Goal: Information Seeking & Learning: Learn about a topic

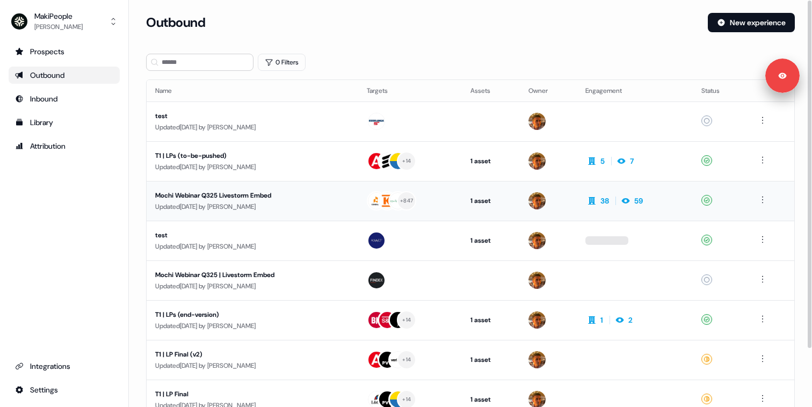
click at [291, 201] on div "Updated 6 days ago by Vincent Bonjean" at bounding box center [252, 206] width 195 height 11
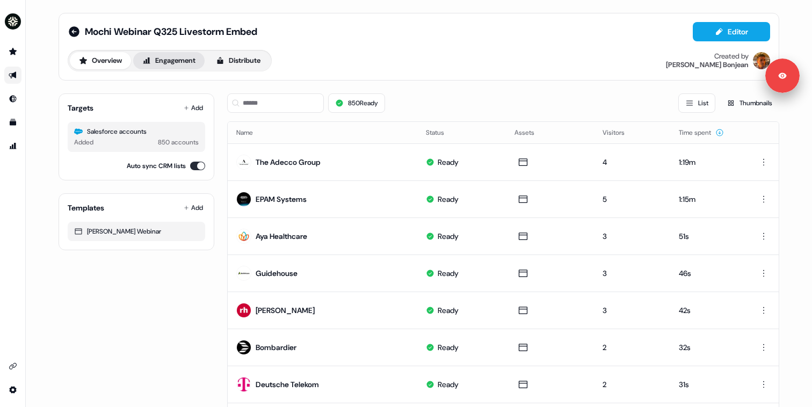
click at [162, 56] on button "Engagement" at bounding box center [168, 60] width 71 height 17
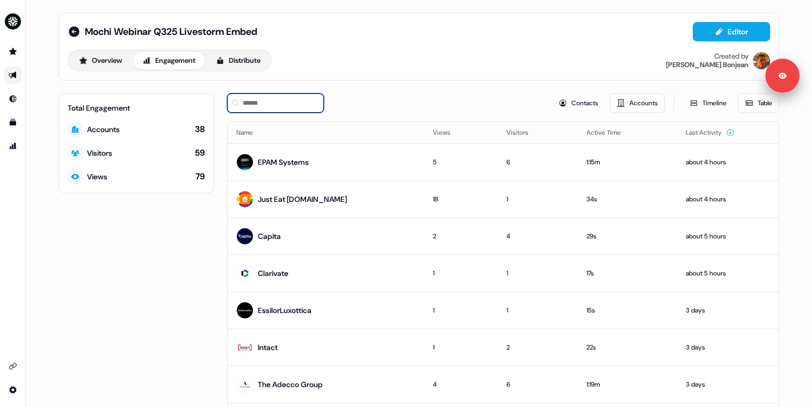
click at [278, 106] on input at bounding box center [275, 102] width 97 height 19
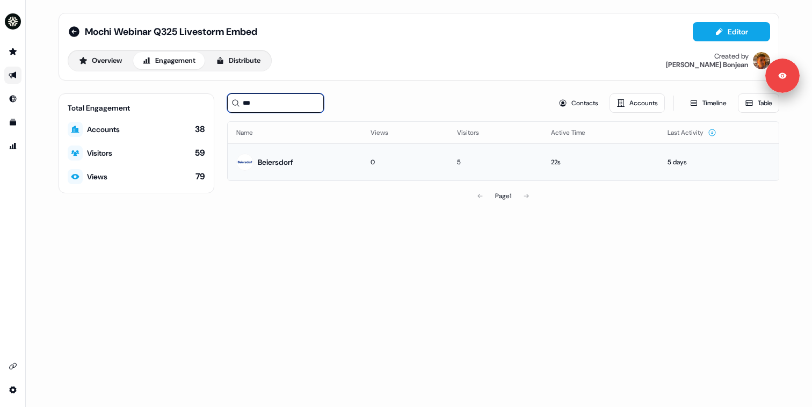
type input "***"
click at [318, 161] on td "Beiersdorf" at bounding box center [295, 161] width 134 height 37
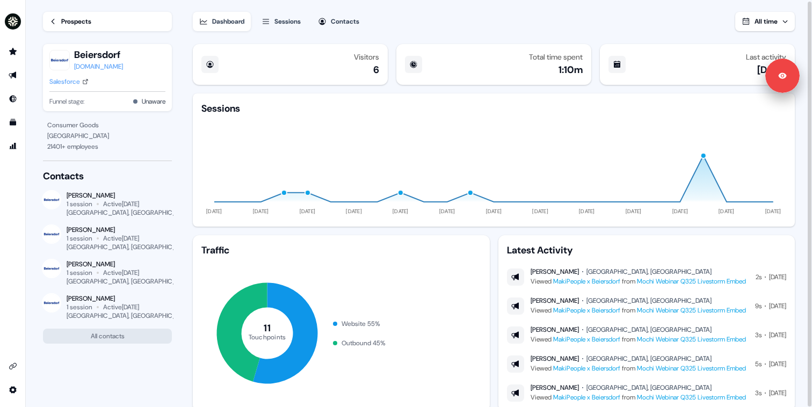
click at [341, 8] on div "Dashboard Sessions Contacts All time" at bounding box center [494, 15] width 602 height 32
click at [334, 23] on button "Contacts" at bounding box center [339, 21] width 54 height 19
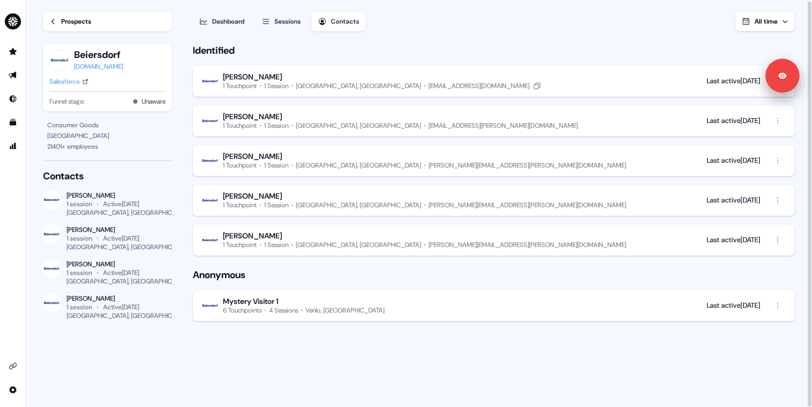
click at [299, 83] on div "1 Touchpoint 1 Session Dublin, Ireland reinhild.marten@beiersdorf.com" at bounding box center [382, 86] width 319 height 9
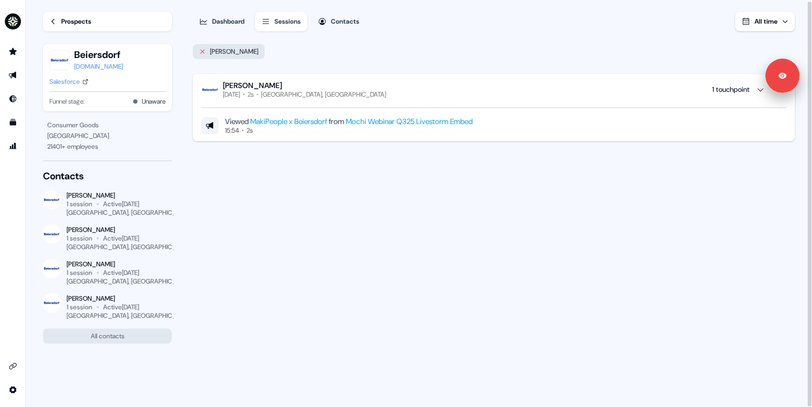
click at [202, 51] on icon at bounding box center [203, 51] width 4 height 4
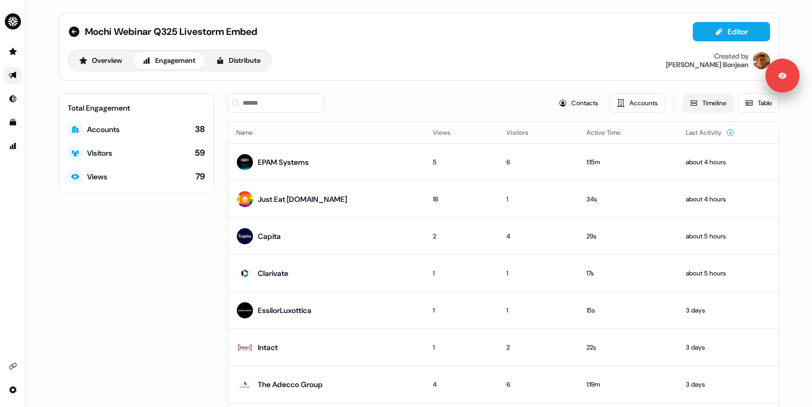
click at [690, 103] on icon at bounding box center [694, 103] width 9 height 9
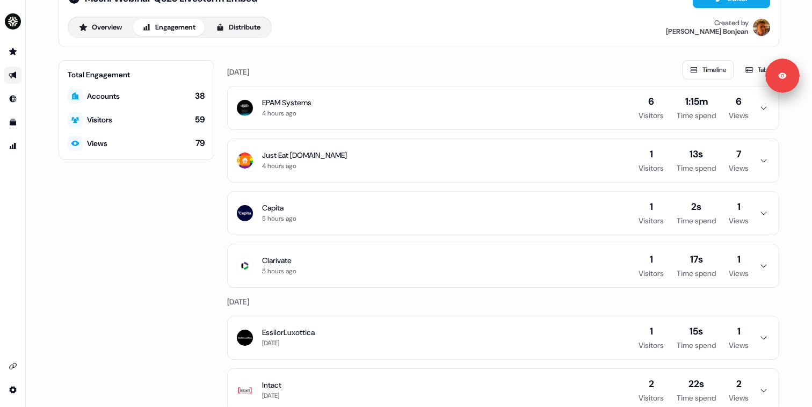
scroll to position [24, 0]
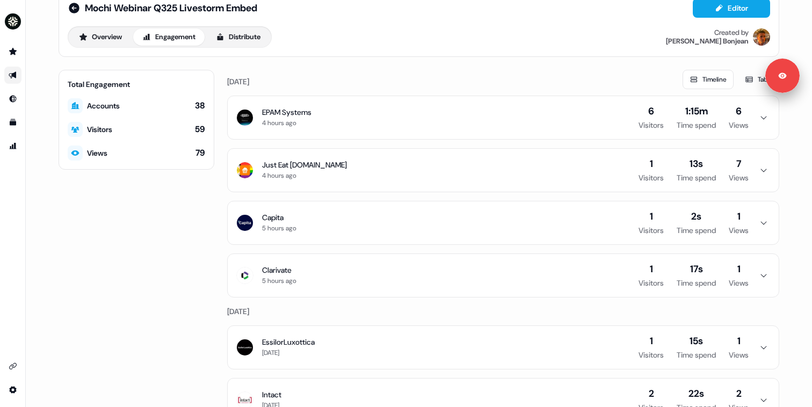
click at [375, 212] on button "Capita 5 hours ago 1 Visitors 2s Time spend 1 Views" at bounding box center [503, 222] width 551 height 43
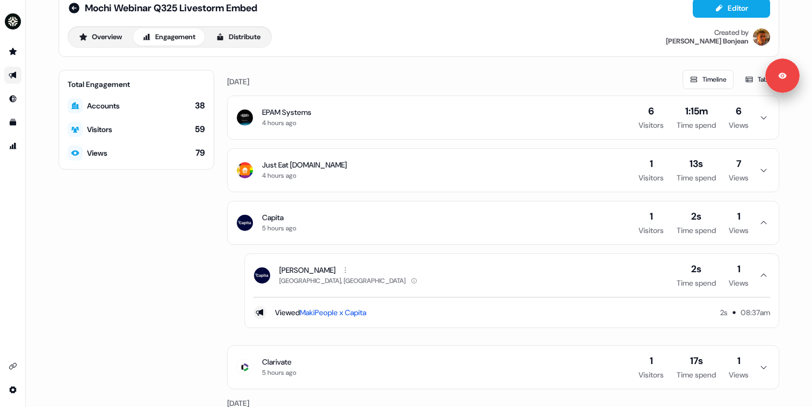
click at [375, 212] on button "Capita 5 hours ago 1 Visitors 2s Time spend 1 Views" at bounding box center [503, 222] width 551 height 43
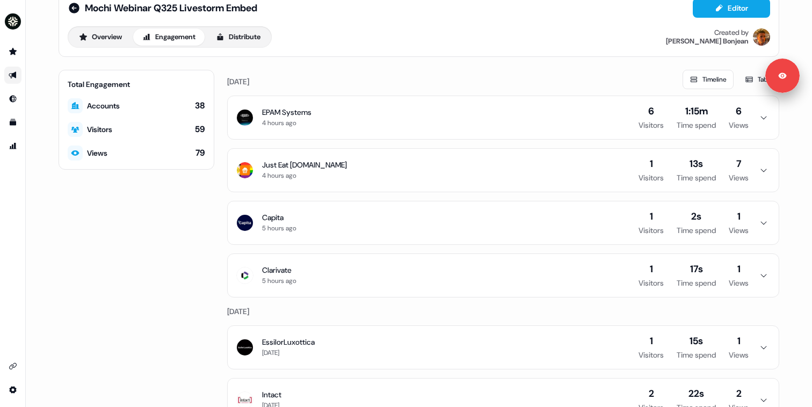
click at [386, 183] on button "Just Eat Takeaway.com 4 hours ago 1 Visitors 13s Time spend 7 Views" at bounding box center [503, 170] width 551 height 43
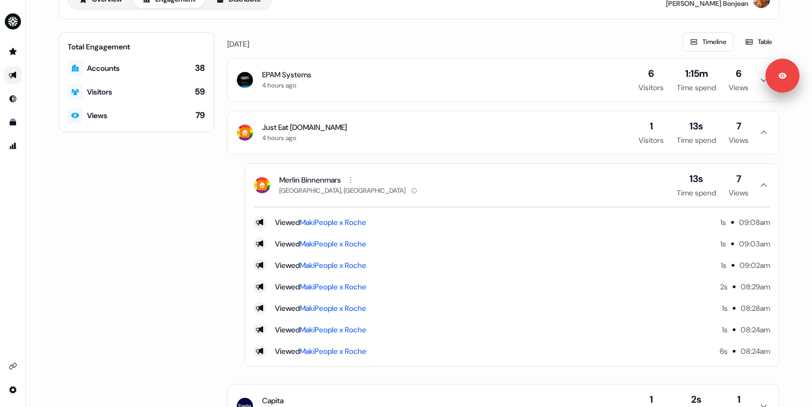
scroll to position [65, 0]
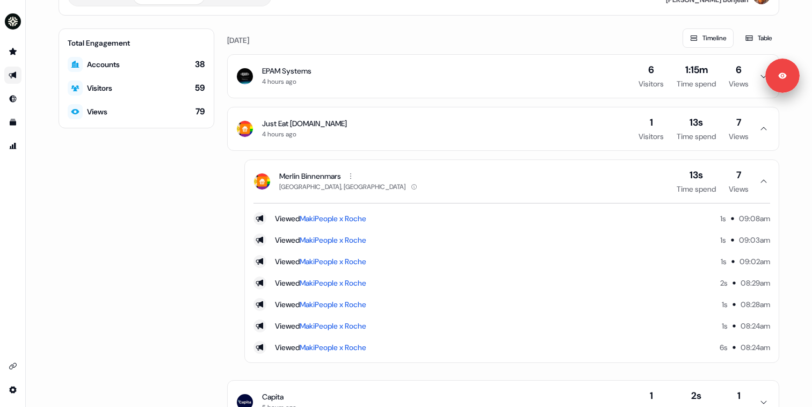
click at [386, 185] on button "Merlin Binnenmars Tower Hamlets, UK 13s Time spend 7 Views" at bounding box center [512, 181] width 534 height 43
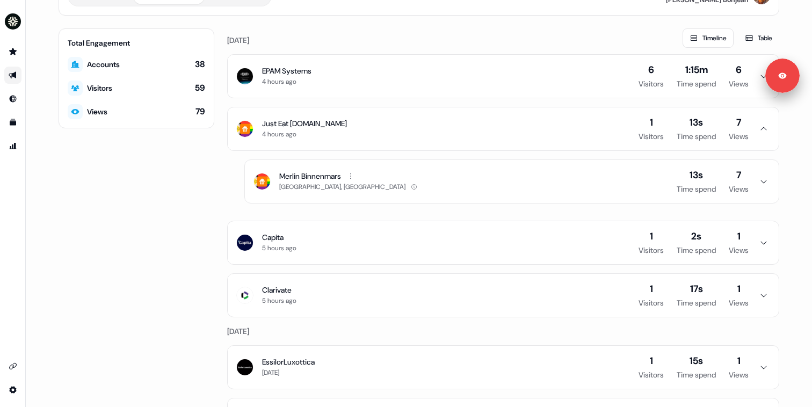
click at [356, 243] on button "Capita 5 hours ago 1 Visitors 2s Time spend 1 Views" at bounding box center [503, 242] width 551 height 43
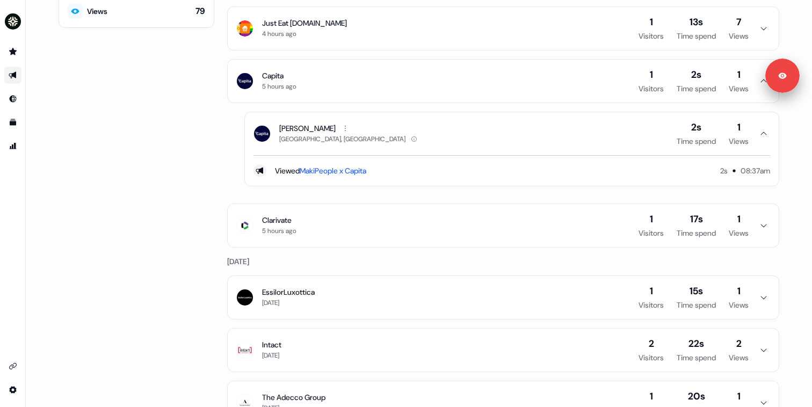
scroll to position [183, 0]
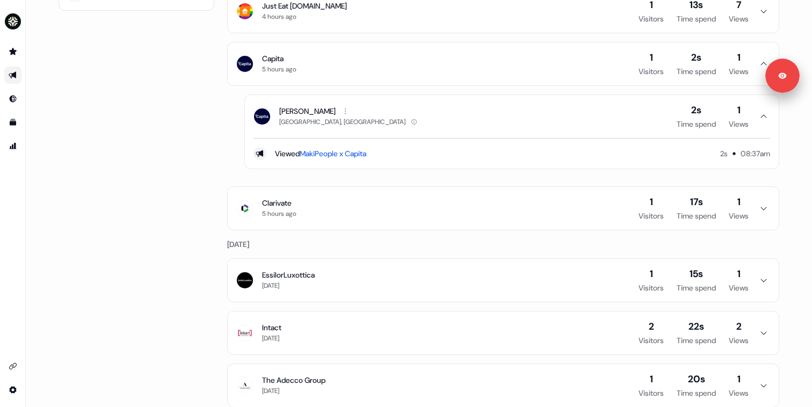
click at [375, 193] on button "Clarivate 5 hours ago 1 Visitors 17s Time spend 1 Views" at bounding box center [503, 208] width 551 height 43
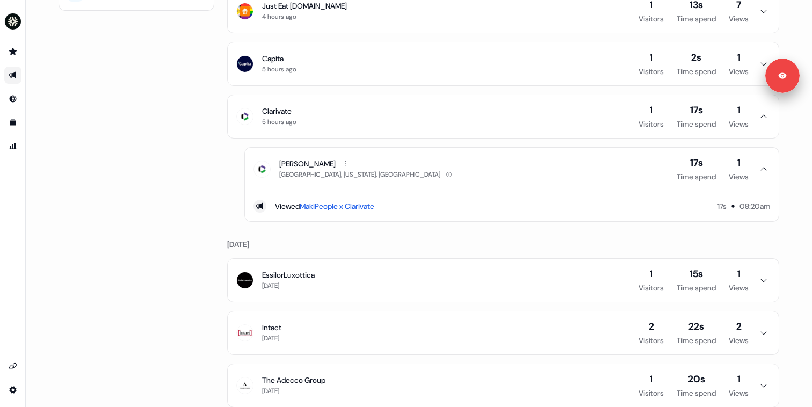
click at [384, 166] on button "Nishi Jain Des Moines, Iowa, US 17s Time spend 1 Views" at bounding box center [512, 169] width 534 height 43
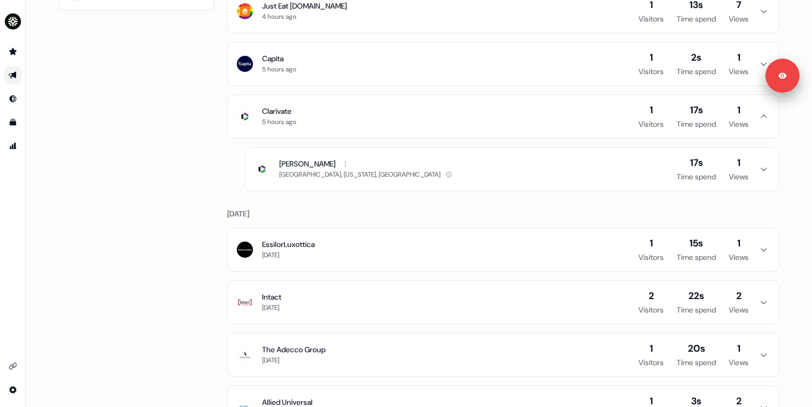
click at [351, 249] on button "EssilorLuxottica 3 days ago 1 Visitors 15s Time spend 1 Views" at bounding box center [503, 249] width 551 height 43
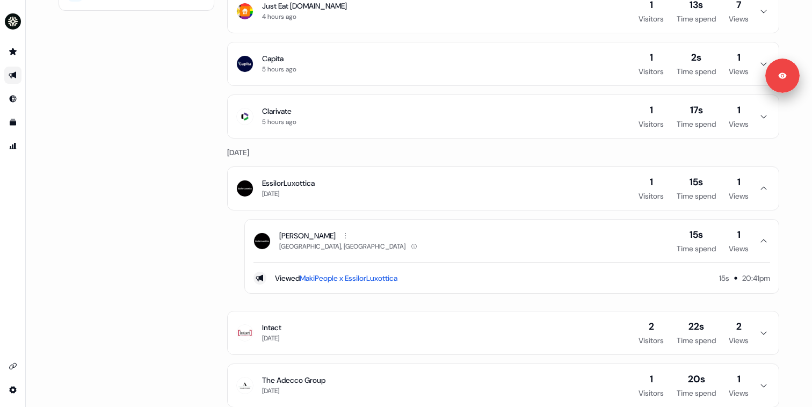
click at [378, 177] on button "EssilorLuxottica 3 days ago 1 Visitors 15s Time spend 1 Views" at bounding box center [503, 188] width 551 height 43
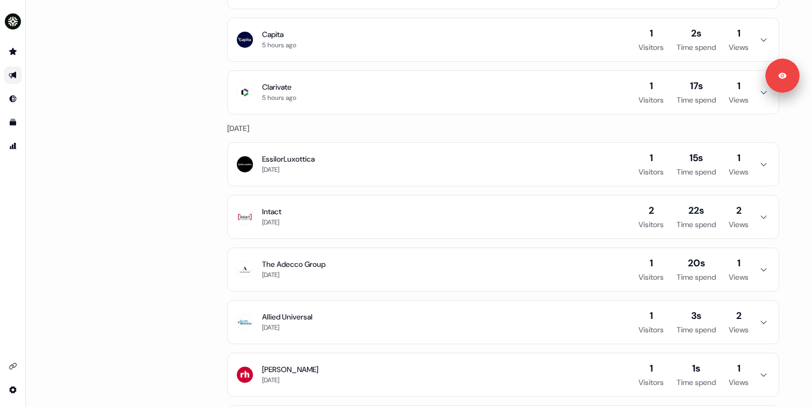
scroll to position [282, 0]
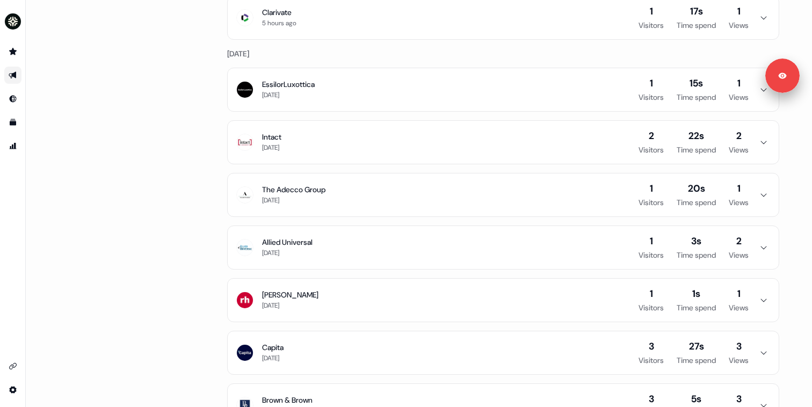
click at [382, 140] on button "Intact 3 days ago 2 Visitors 22s Time spend 2 Views" at bounding box center [503, 142] width 551 height 43
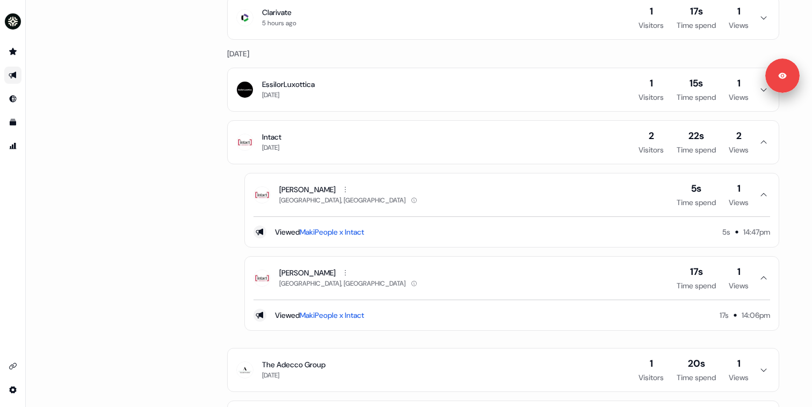
click at [382, 141] on button "Intact 3 days ago 2 Visitors 22s Time spend 2 Views" at bounding box center [503, 142] width 551 height 43
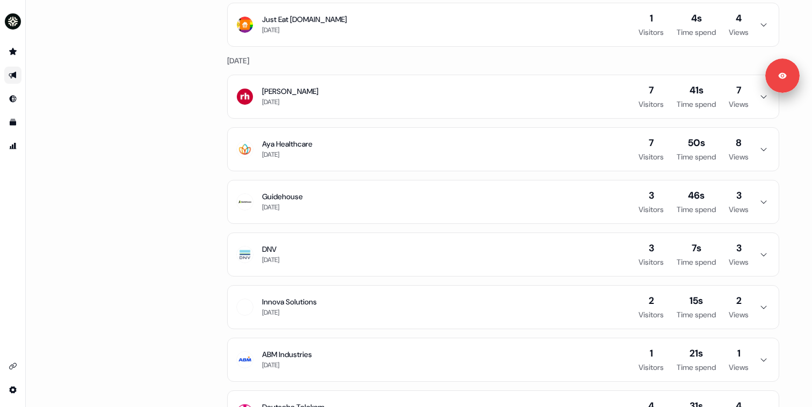
scroll to position [887, 0]
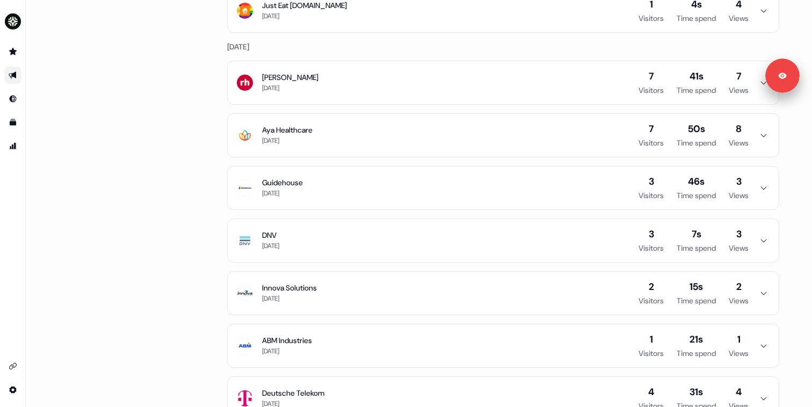
click at [382, 141] on button "Aya Healthcare 4 days ago 7 Visitors 50s Time spend 8 Views" at bounding box center [503, 135] width 551 height 43
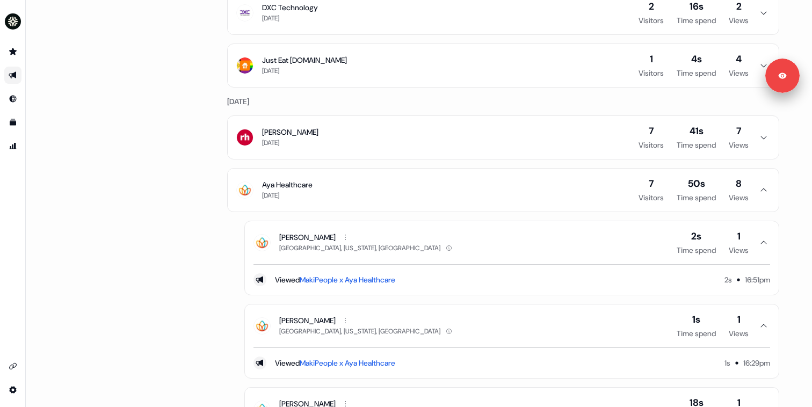
scroll to position [824, 0]
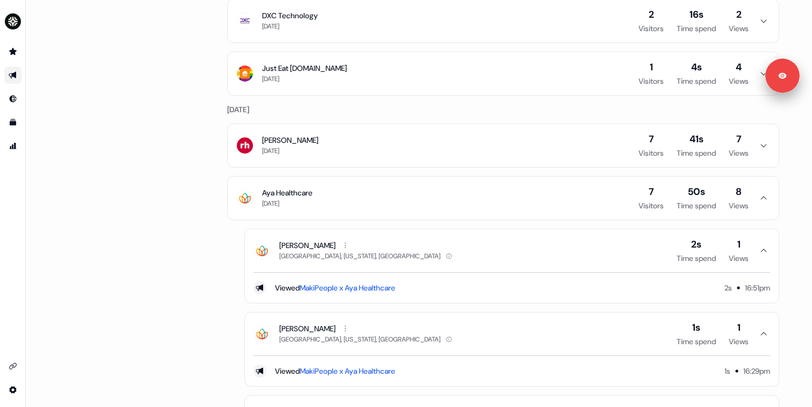
click at [360, 192] on button "Aya Healthcare 4 days ago 7 Visitors 50s Time spend 8 Views" at bounding box center [503, 198] width 551 height 43
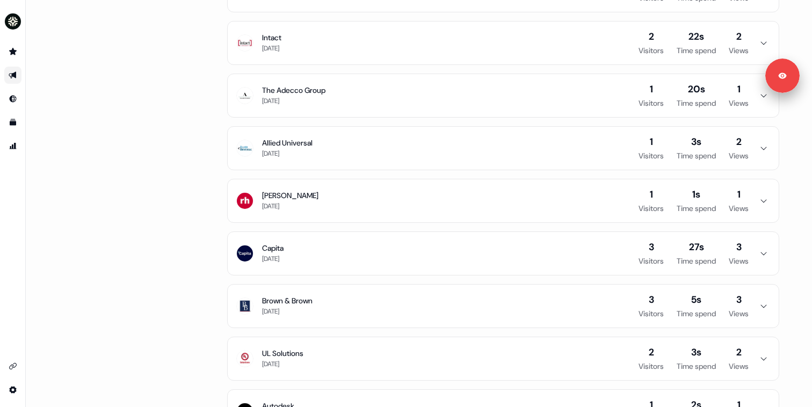
scroll to position [0, 0]
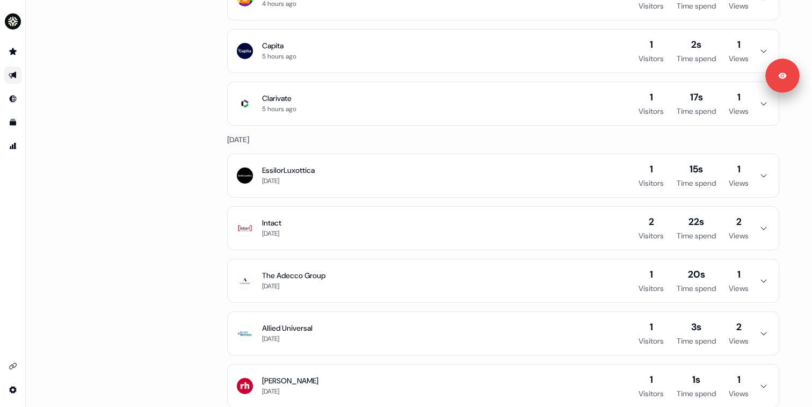
click at [303, 233] on button "Intact 3 days ago 2 Visitors 22s Time spend 2 Views" at bounding box center [503, 228] width 551 height 43
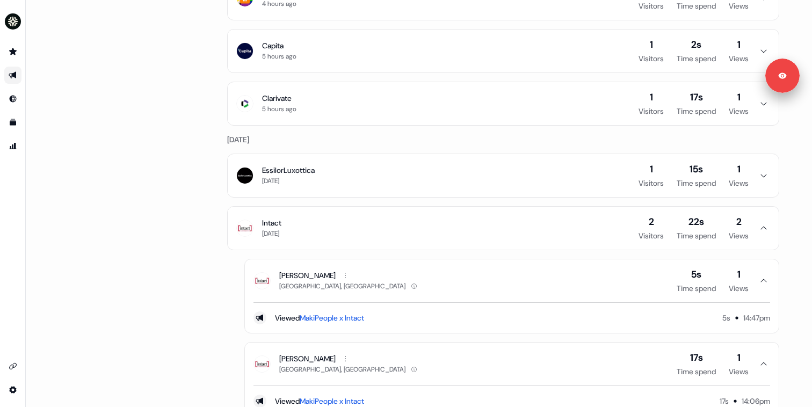
click at [303, 232] on button "Intact 3 days ago 2 Visitors 22s Time spend 2 Views" at bounding box center [503, 228] width 551 height 43
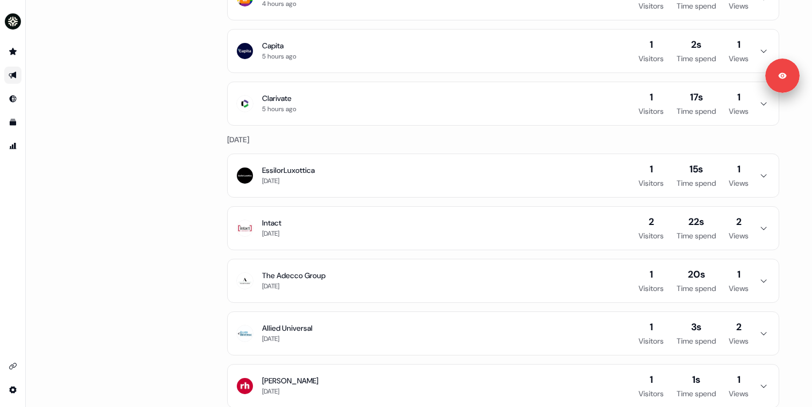
scroll to position [0, 0]
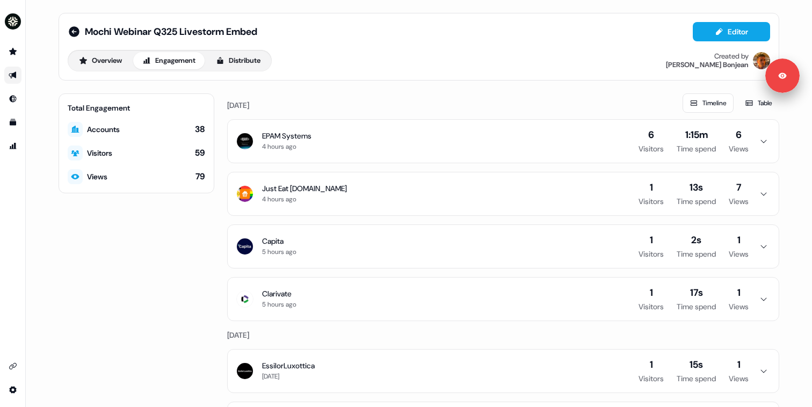
click at [481, 148] on button "EPAM Systems 4 hours ago 6 Visitors 1:15m Time spend 6 Views" at bounding box center [503, 141] width 551 height 43
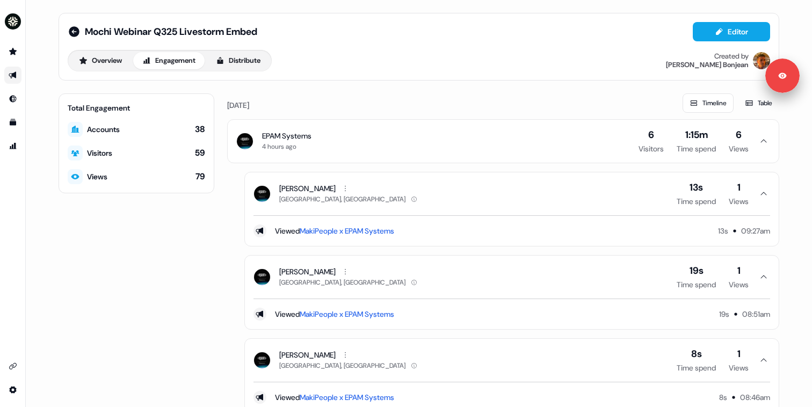
click at [481, 148] on button "EPAM Systems 4 hours ago 6 Visitors 1:15m Time spend 6 Views" at bounding box center [503, 141] width 551 height 43
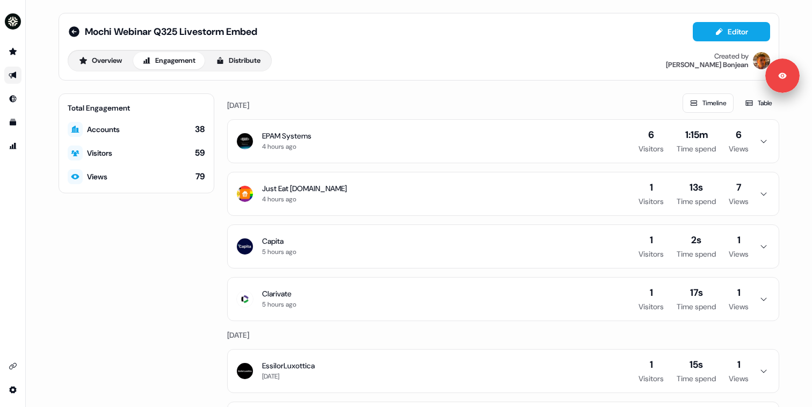
click at [468, 186] on button "Just Eat Takeaway.com 4 hours ago 1 Visitors 13s Time spend 7 Views" at bounding box center [503, 193] width 551 height 43
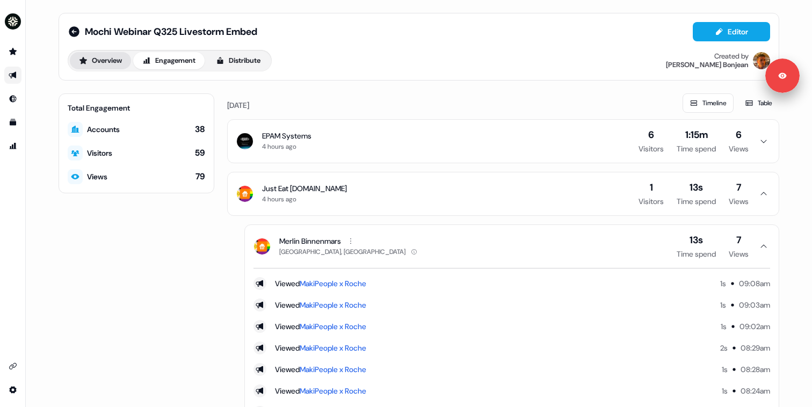
click at [107, 60] on button "Overview" at bounding box center [100, 60] width 61 height 17
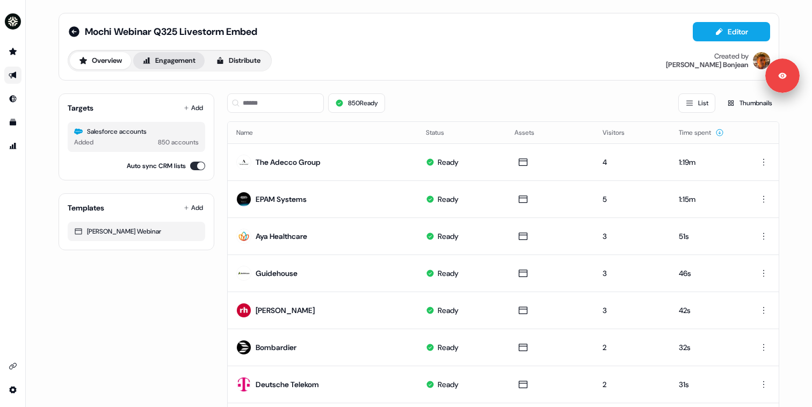
click at [176, 62] on button "Engagement" at bounding box center [168, 60] width 71 height 17
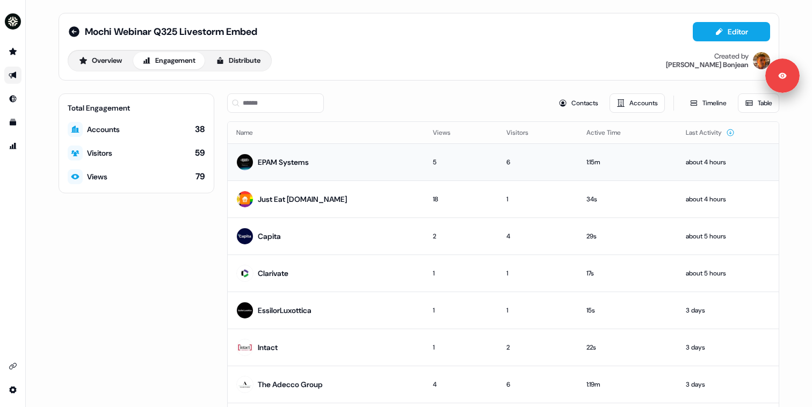
scroll to position [71, 0]
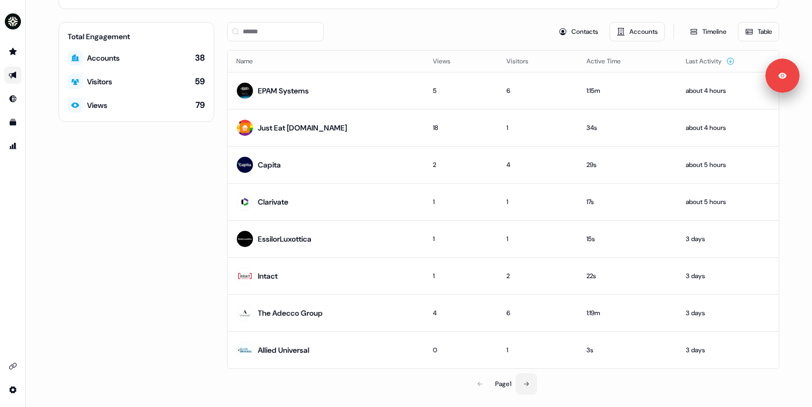
click at [523, 377] on button at bounding box center [526, 383] width 21 height 21
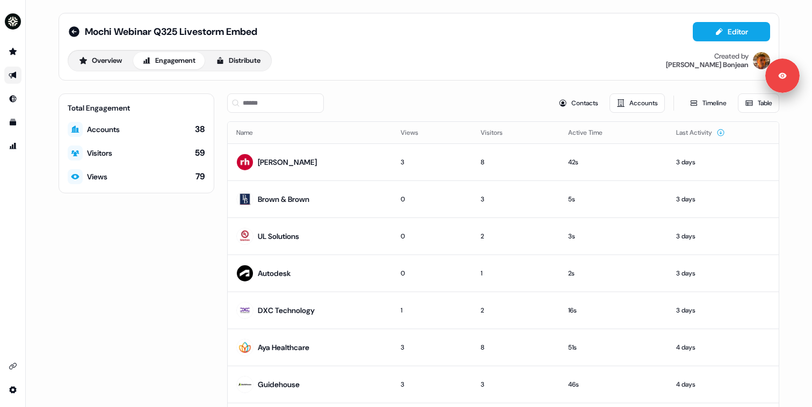
scroll to position [6, 0]
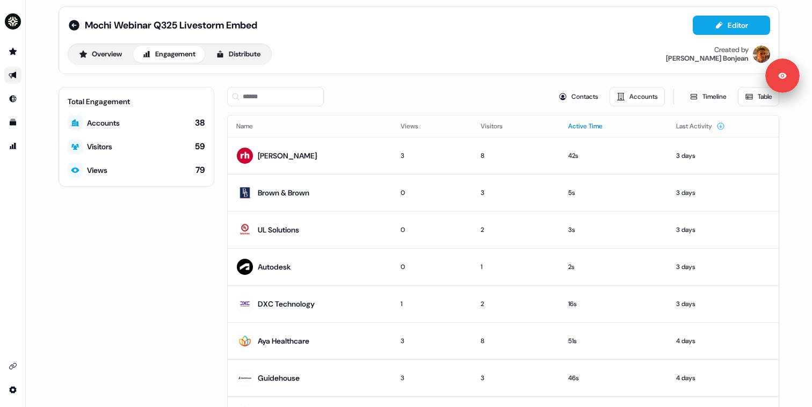
click at [582, 129] on button "Active Time" at bounding box center [591, 126] width 47 height 19
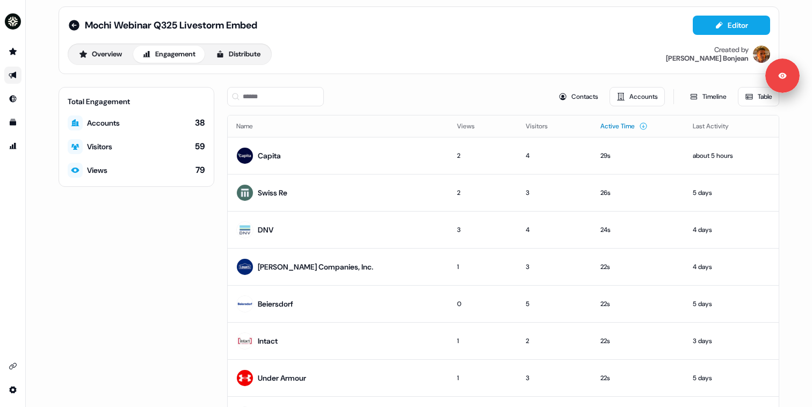
click at [601, 129] on button "Active Time" at bounding box center [624, 126] width 47 height 19
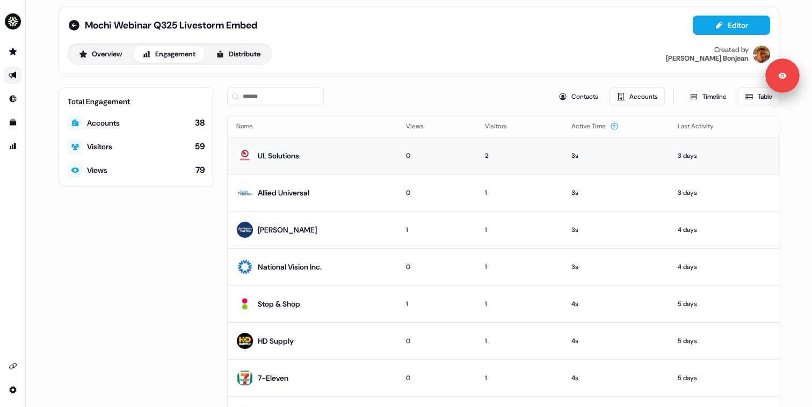
scroll to position [0, 0]
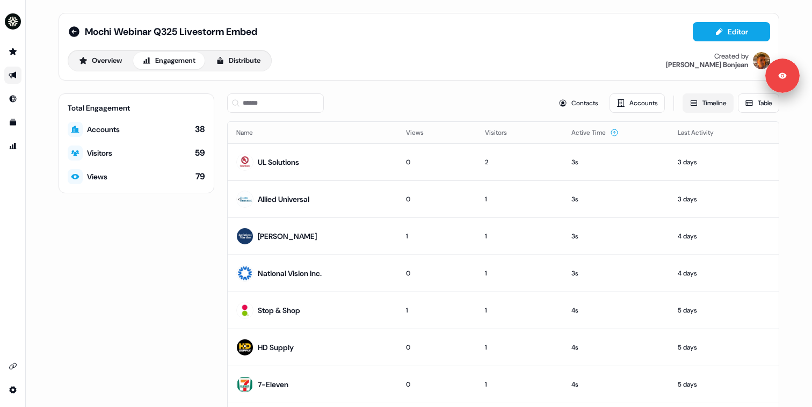
click at [695, 105] on button "Timeline" at bounding box center [708, 102] width 51 height 19
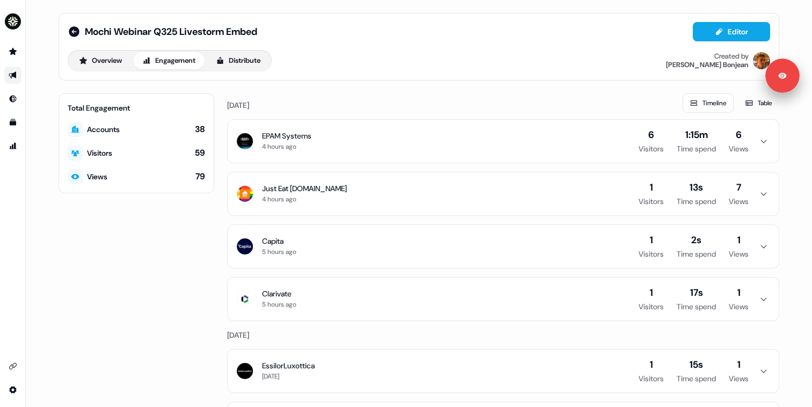
click at [466, 157] on button "EPAM Systems 4 hours ago 6 Visitors 1:15m Time spend 6 Views" at bounding box center [503, 141] width 551 height 43
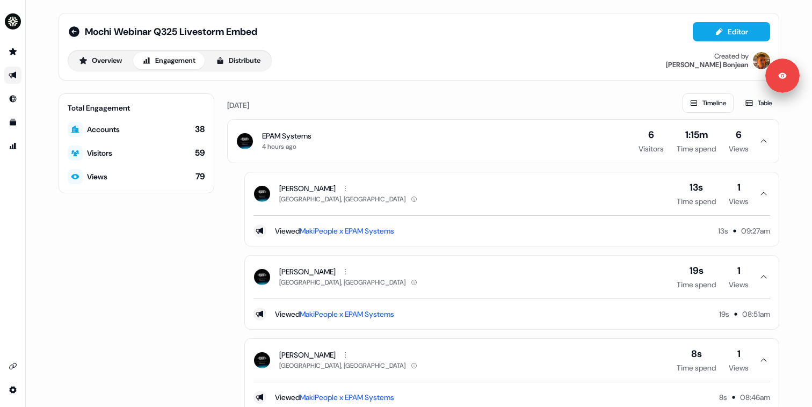
click at [452, 152] on button "EPAM Systems 4 hours ago 6 Visitors 1:15m Time spend 6 Views" at bounding box center [503, 141] width 551 height 43
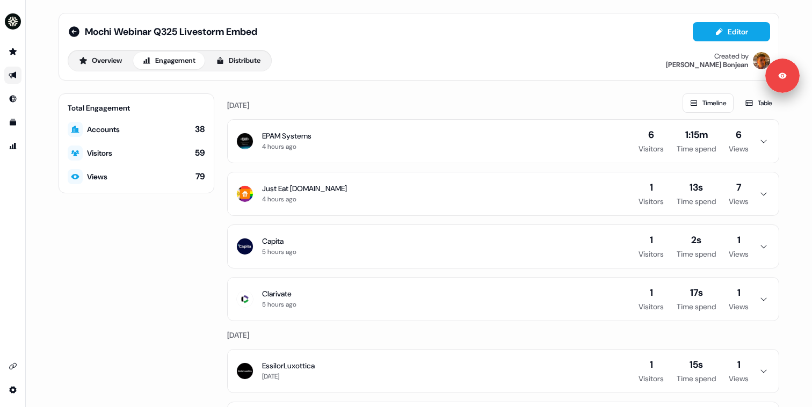
click at [427, 197] on button "Just Eat Takeaway.com 4 hours ago 1 Visitors 13s Time spend 7 Views" at bounding box center [503, 193] width 551 height 43
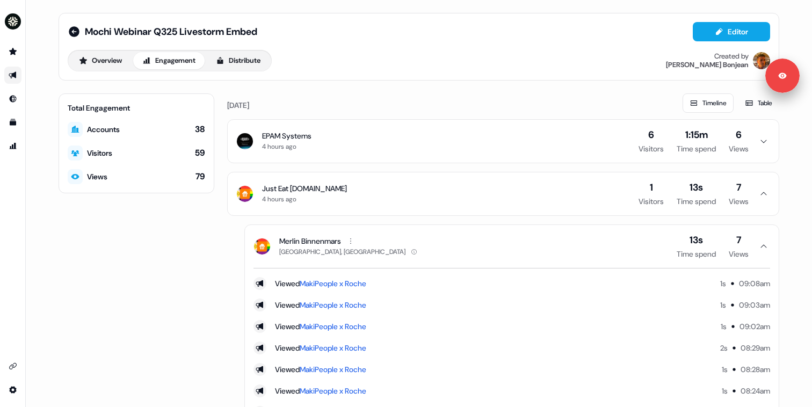
click at [427, 197] on button "Just Eat Takeaway.com 4 hours ago 1 Visitors 13s Time spend 7 Views" at bounding box center [503, 193] width 551 height 43
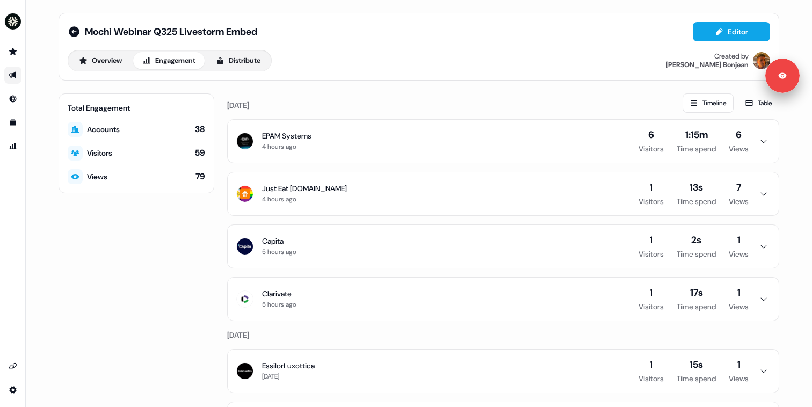
click at [425, 239] on button "Capita 5 hours ago 1 Visitors 2s Time spend 1 Views" at bounding box center [503, 246] width 551 height 43
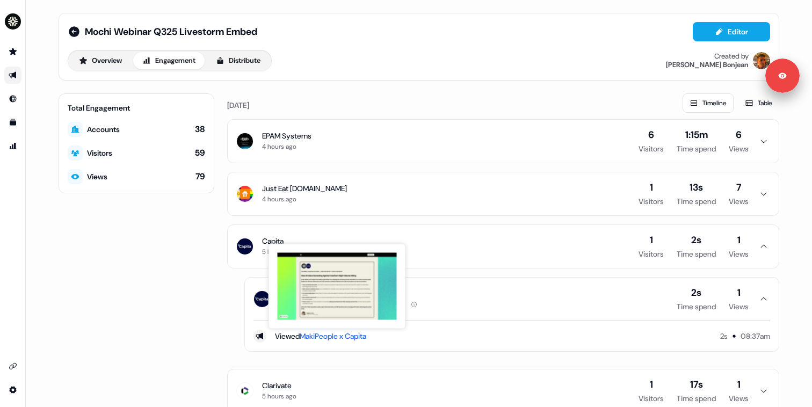
click at [349, 333] on link "MakiPeople x Capita" at bounding box center [333, 337] width 67 height 10
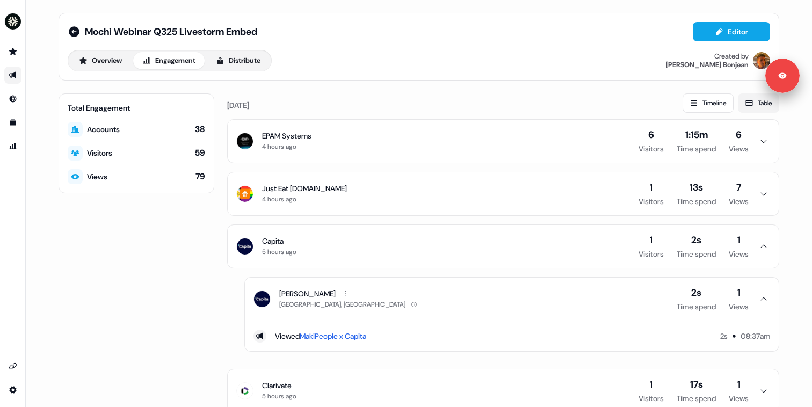
click at [738, 103] on button "Table" at bounding box center [758, 102] width 41 height 19
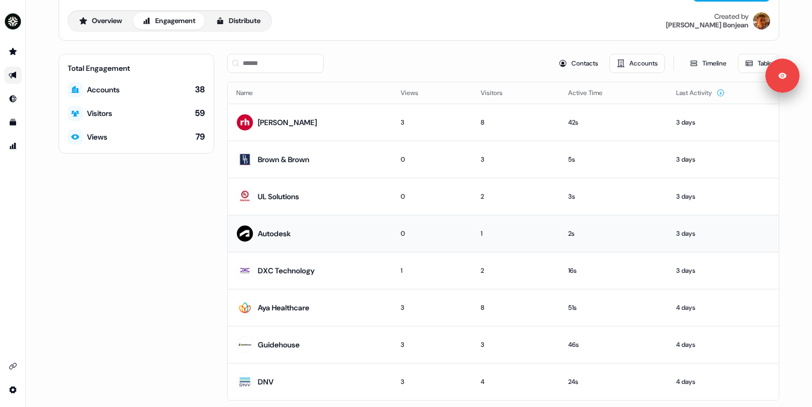
scroll to position [71, 0]
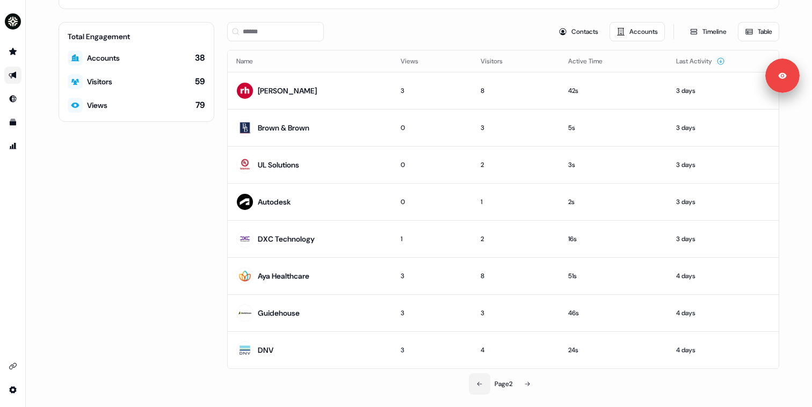
click at [475, 378] on button at bounding box center [479, 383] width 21 height 21
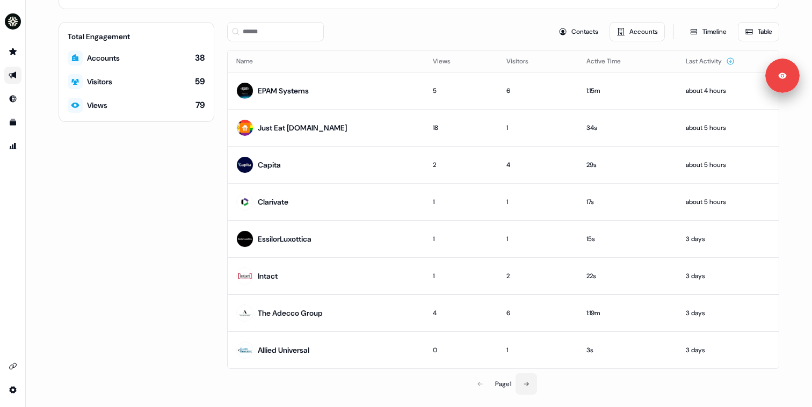
click at [530, 383] on button at bounding box center [526, 383] width 21 height 21
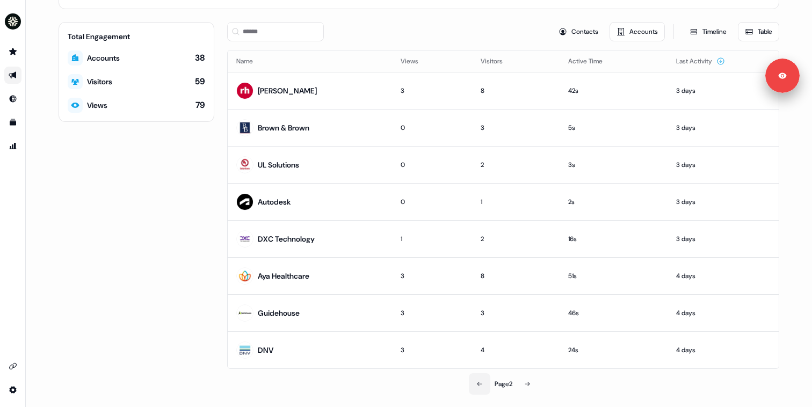
click at [484, 382] on button at bounding box center [479, 383] width 21 height 21
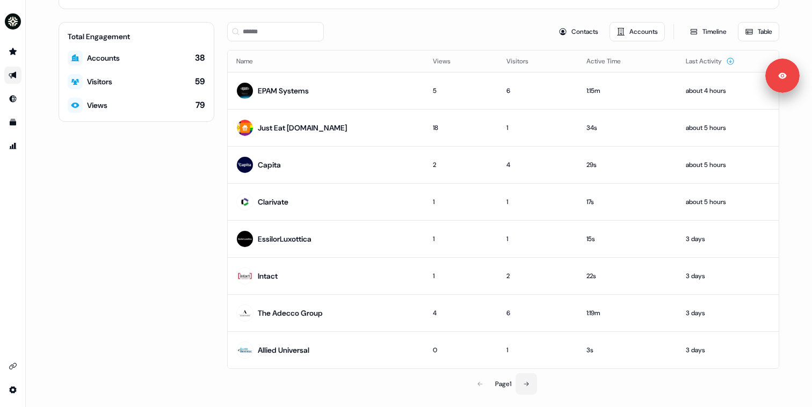
click at [524, 384] on icon at bounding box center [526, 384] width 6 height 6
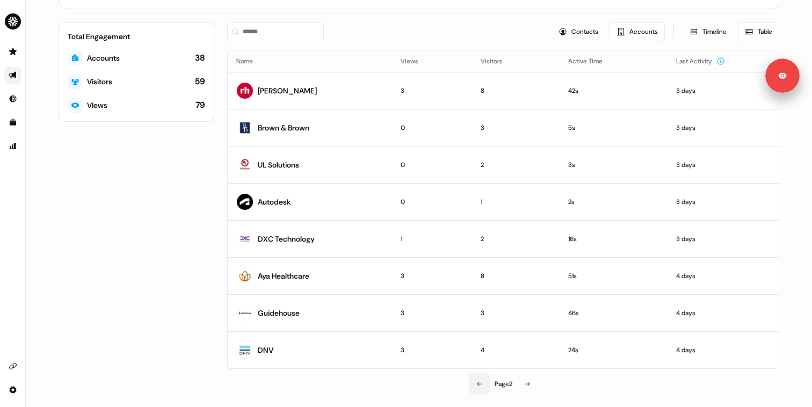
click at [476, 387] on button at bounding box center [479, 383] width 21 height 21
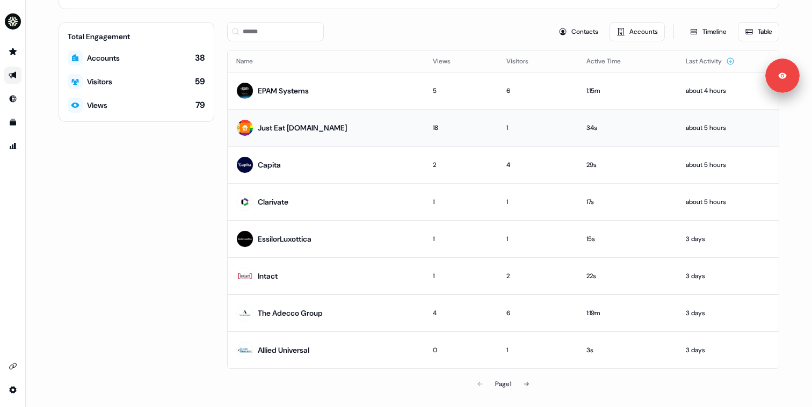
click at [373, 128] on td "Just Eat Takeaway.com" at bounding box center [326, 127] width 197 height 37
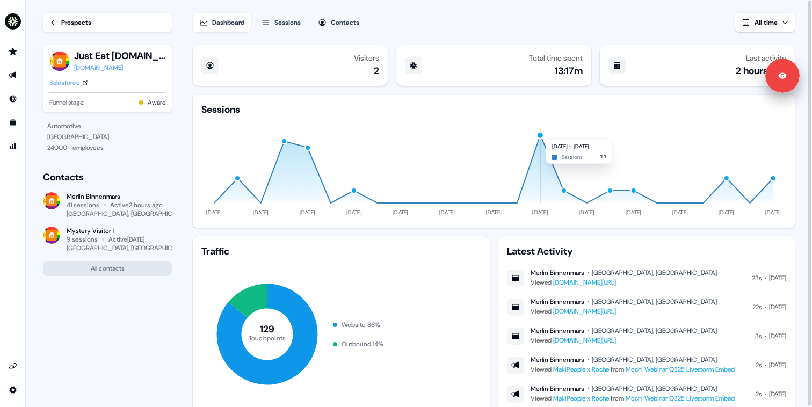
click at [541, 133] on div "button" at bounding box center [541, 135] width 8 height 8
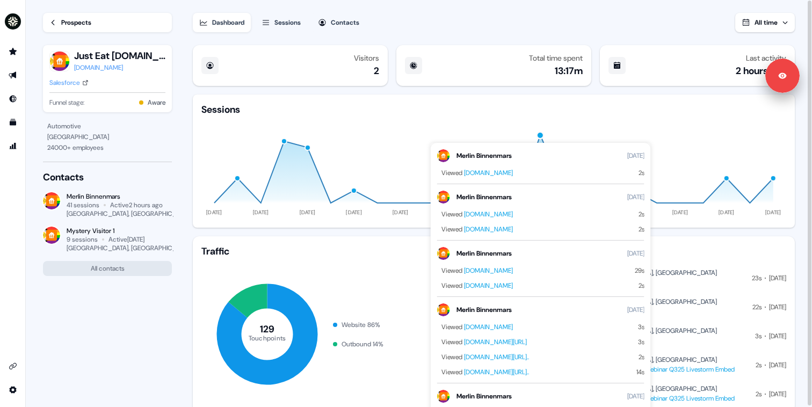
click at [356, 124] on icon "05 Aug 25 09 Aug 25 13 Aug 25 17 Aug 25 21 Aug 25 25 Aug 25 29 Aug 25 02 Sep 25…" at bounding box center [493, 167] width 585 height 103
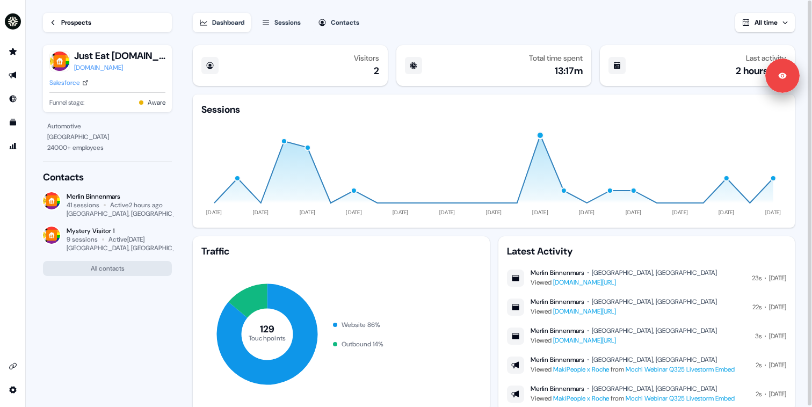
click at [291, 27] on div "Sessions" at bounding box center [288, 22] width 26 height 11
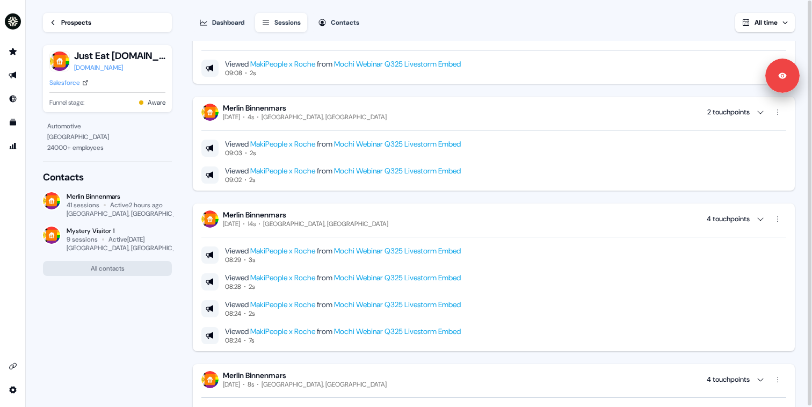
scroll to position [163, 0]
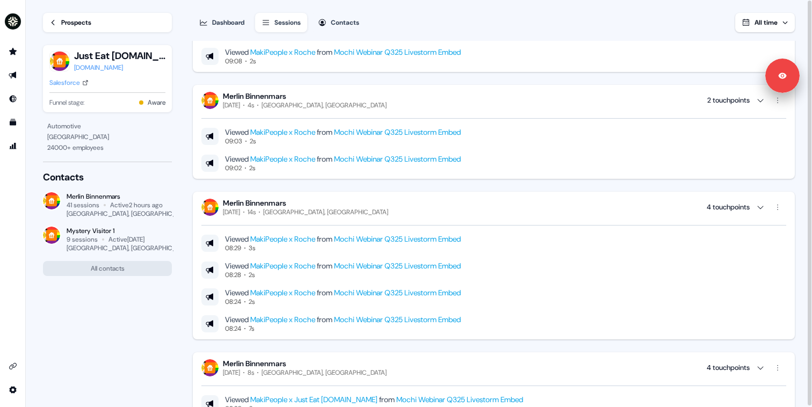
scroll to position [178, 0]
click at [191, 23] on section "Loading... Prospects Just Eat Takeaway.com justeattakeaway.com Salesforce Funne…" at bounding box center [419, 204] width 787 height 408
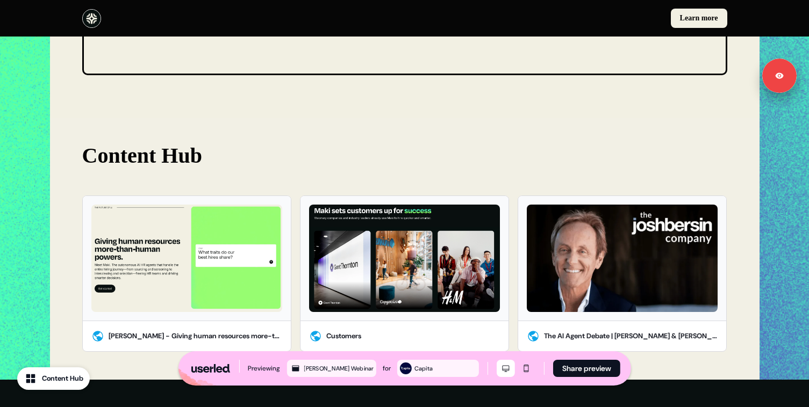
scroll to position [850, 0]
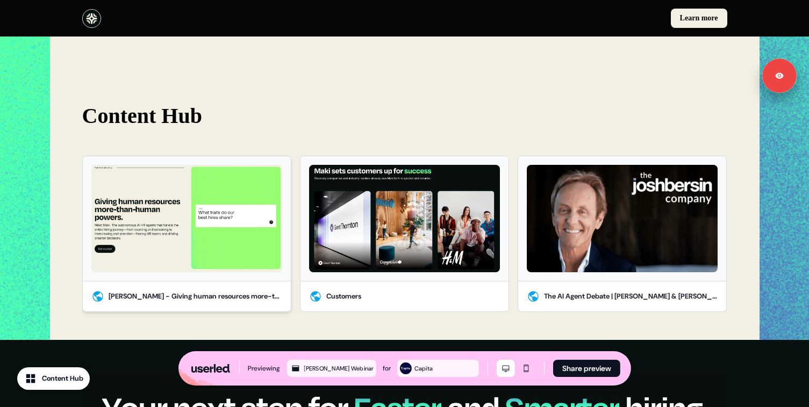
click at [222, 221] on img at bounding box center [186, 218] width 191 height 107
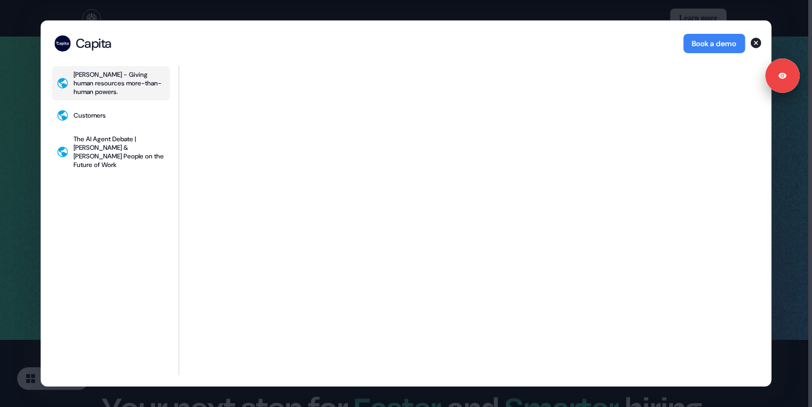
click at [28, 199] on div "Capita Capita Book a demo [PERSON_NAME] - Giving human resources more-than-huma…" at bounding box center [406, 203] width 812 height 407
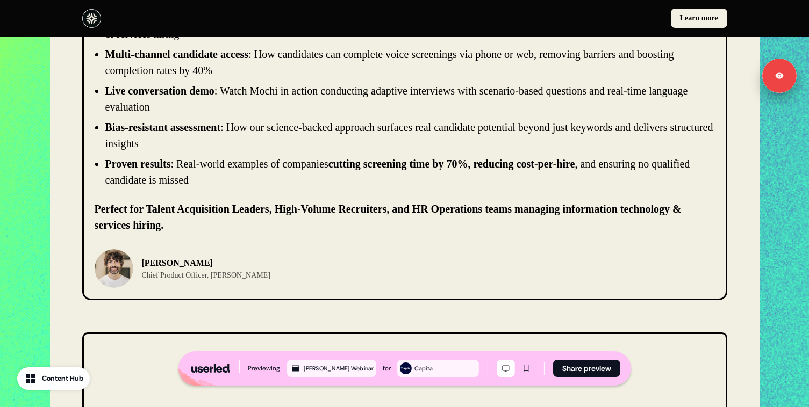
scroll to position [0, 0]
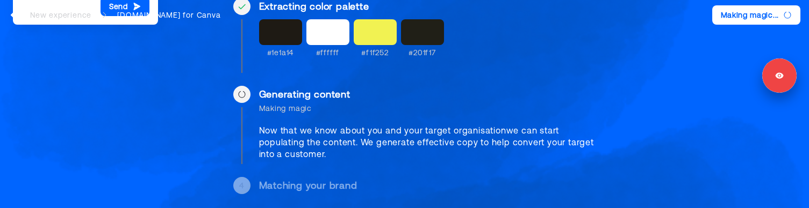
scroll to position [191, 0]
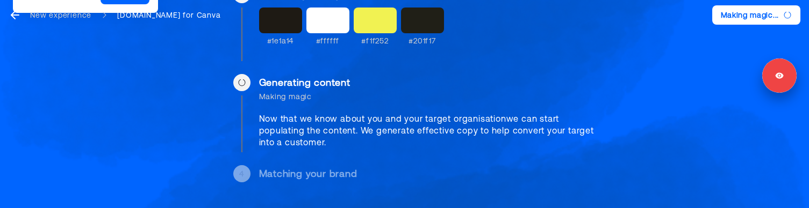
drag, startPoint x: 259, startPoint y: 119, endPoint x: 333, endPoint y: 142, distance: 77.7
click at [333, 142] on div "Now that we know about you and your target organisation we can start populating…" at bounding box center [432, 130] width 347 height 35
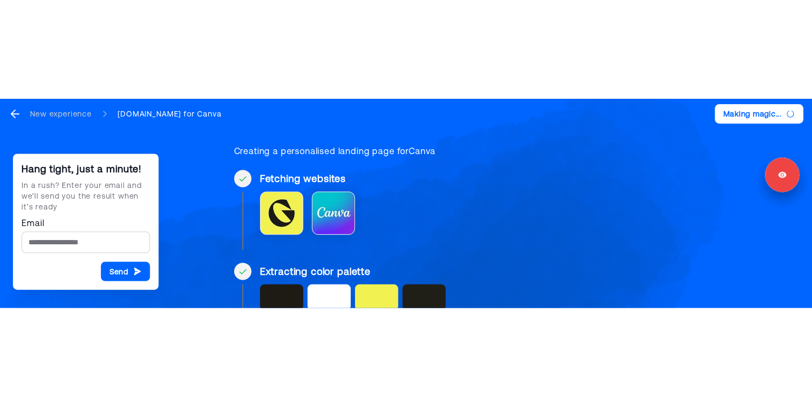
scroll to position [0, 0]
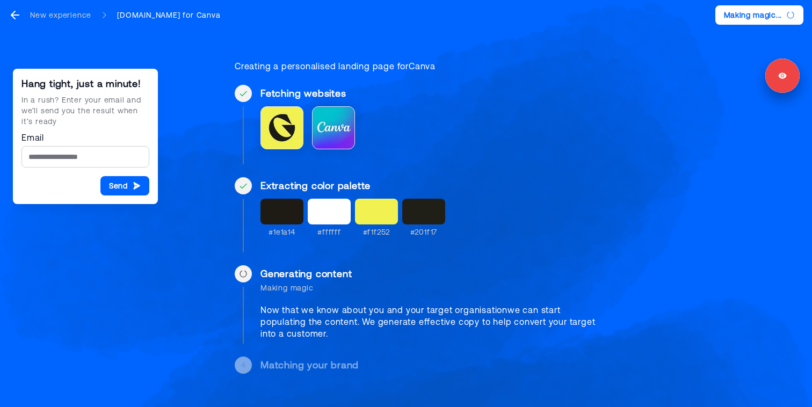
click at [211, 111] on div "Hang tight, just a minute! In a rush? Enter your email and we’ll send you the r…" at bounding box center [406, 213] width 403 height 374
